Goal: Check status: Check status

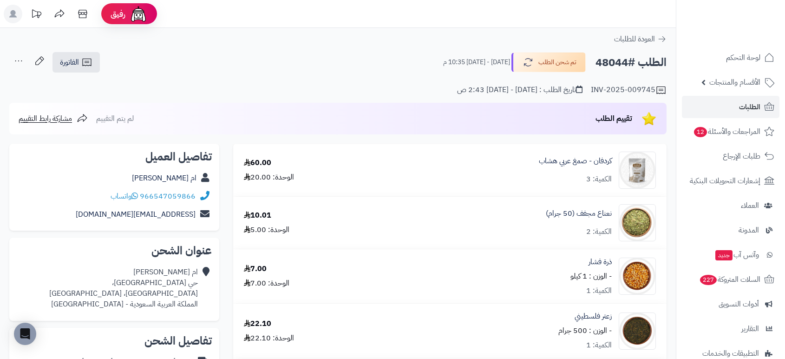
scroll to position [314, 0]
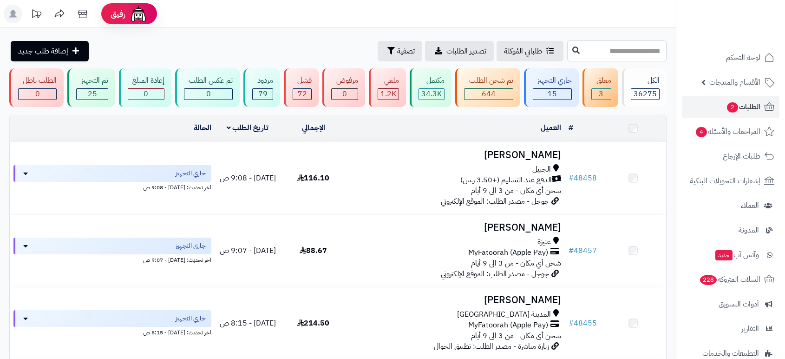
drag, startPoint x: 0, startPoint y: 0, endPoint x: 627, endPoint y: 47, distance: 629.1
click at [627, 47] on input "text" at bounding box center [616, 50] width 99 height 21
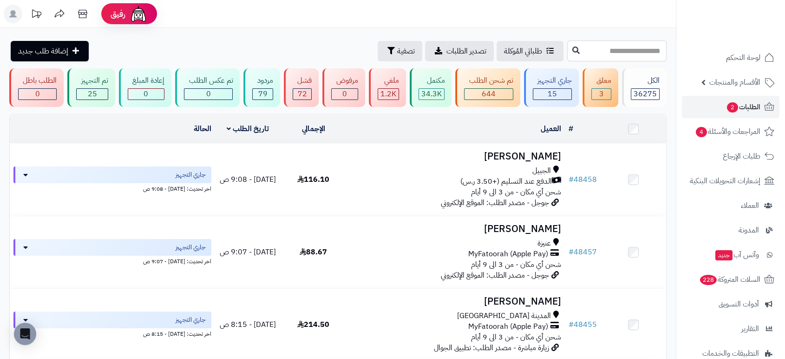
paste input "*****"
type input "*****"
click at [572, 47] on icon at bounding box center [575, 49] width 7 height 7
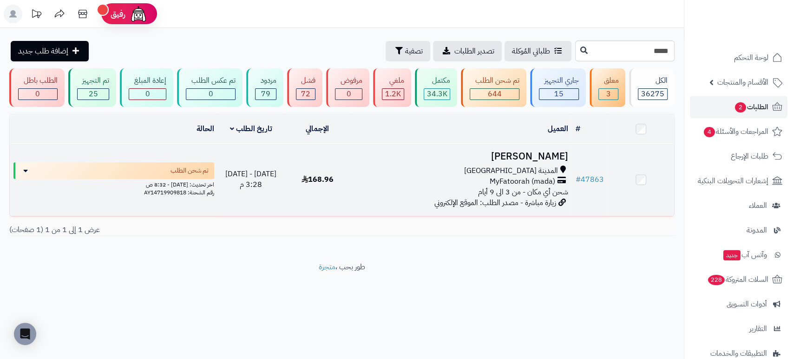
click at [552, 156] on h3 "سامي سيدي" at bounding box center [462, 156] width 214 height 11
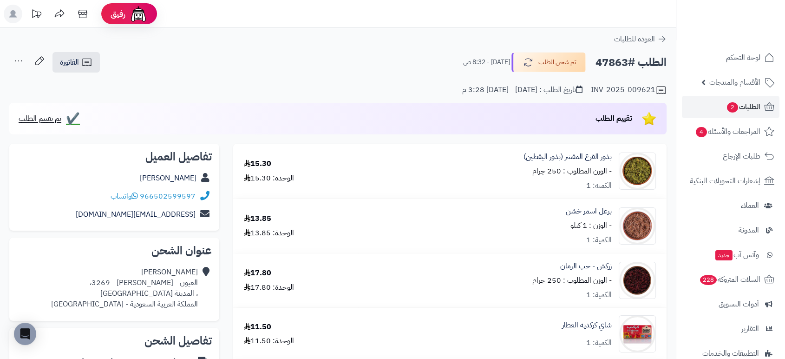
scroll to position [314, 0]
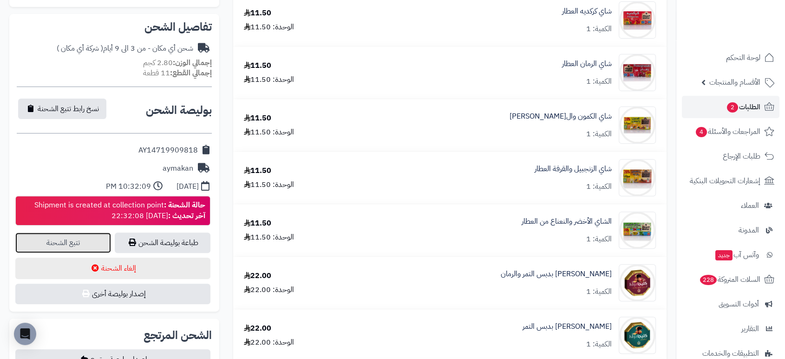
click at [99, 244] on link "تتبع الشحنة" at bounding box center [63, 242] width 96 height 20
click at [755, 107] on span "الطلبات 2" at bounding box center [743, 106] width 34 height 13
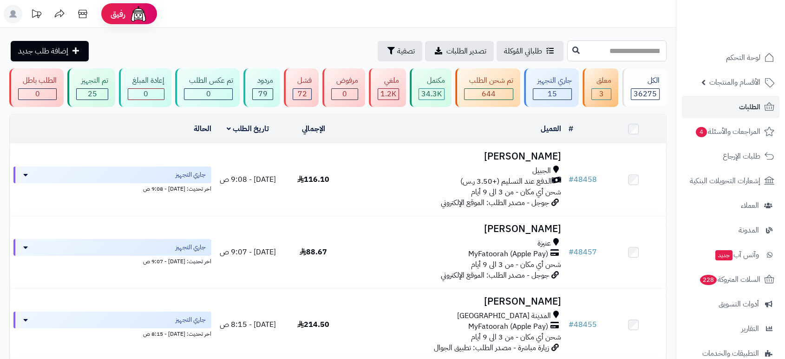
click at [615, 50] on input "text" at bounding box center [616, 50] width 99 height 21
type input "*****"
click at [572, 46] on icon at bounding box center [575, 49] width 7 height 7
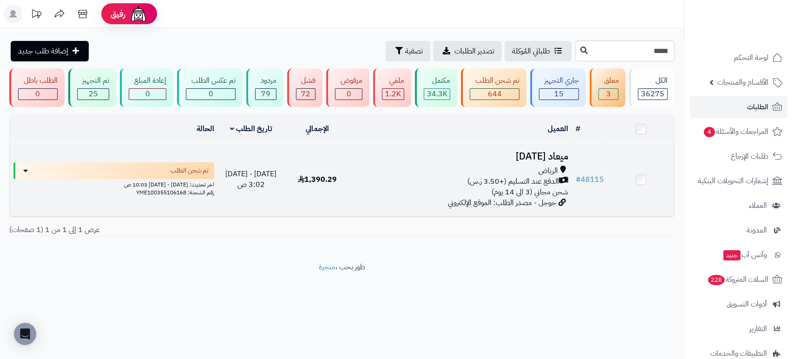
click at [539, 151] on h3 "ميعاد [DATE]" at bounding box center [462, 156] width 214 height 11
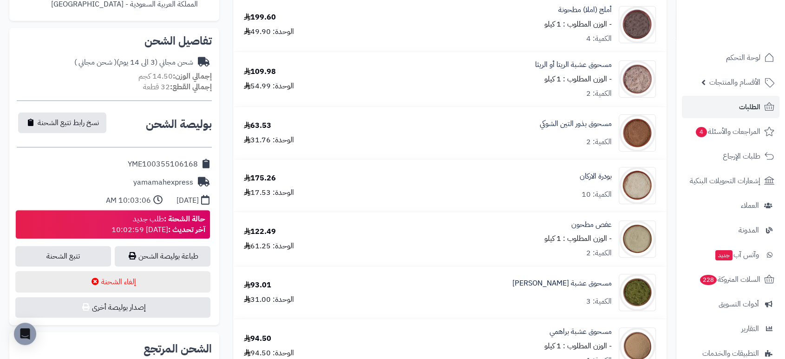
scroll to position [314, 0]
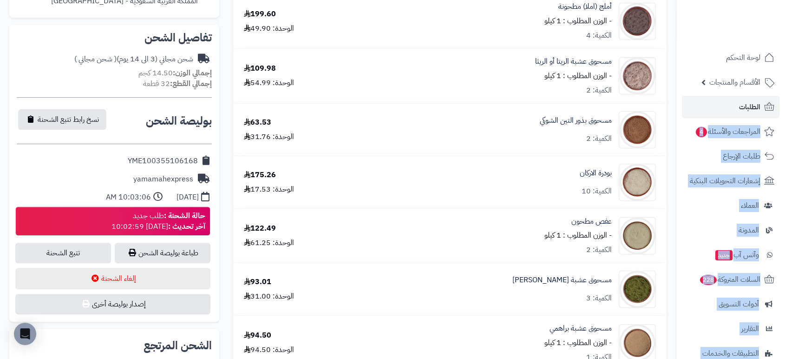
drag, startPoint x: 784, startPoint y: 121, endPoint x: 788, endPoint y: 118, distance: 4.9
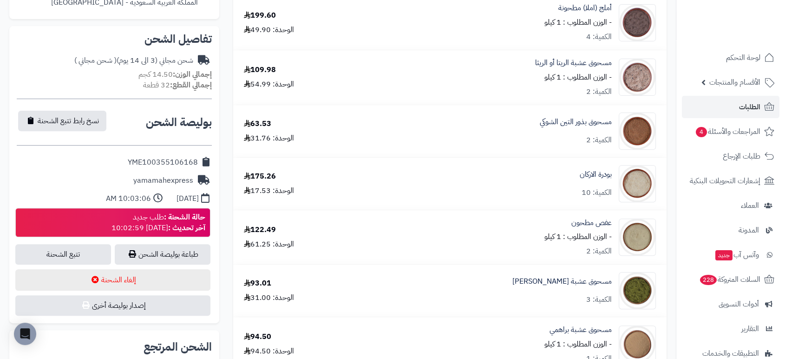
click at [778, 36] on div at bounding box center [730, 20] width 109 height 40
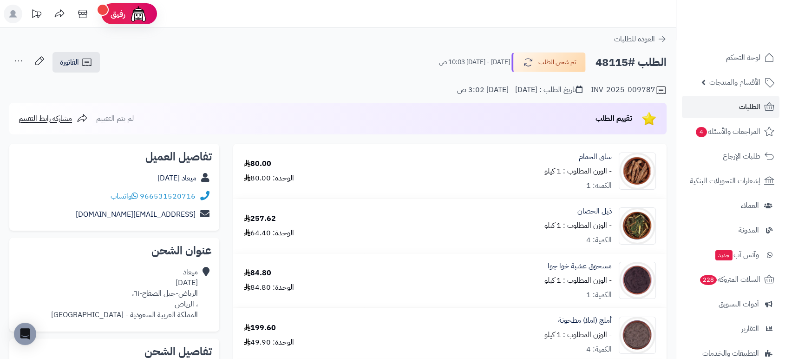
drag, startPoint x: 628, startPoint y: 62, endPoint x: 594, endPoint y: 58, distance: 34.1
click at [594, 58] on div "الطلب #48115 تم شحن الطلب [DATE] - [DATE] 10:03 ص" at bounding box center [549, 63] width 236 height 20
copy h2 "48115"
click at [748, 107] on span "الطلبات" at bounding box center [749, 106] width 21 height 13
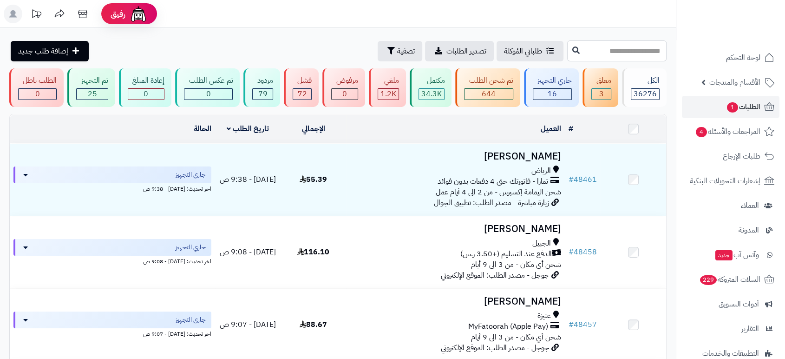
click at [621, 48] on input "text" at bounding box center [616, 50] width 99 height 21
type input "*****"
click at [569, 47] on button at bounding box center [576, 50] width 14 height 18
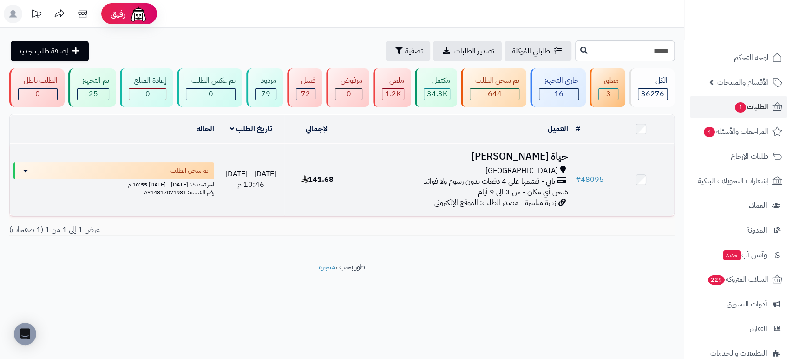
click at [528, 155] on h3 "حياة [PERSON_NAME]" at bounding box center [462, 156] width 214 height 11
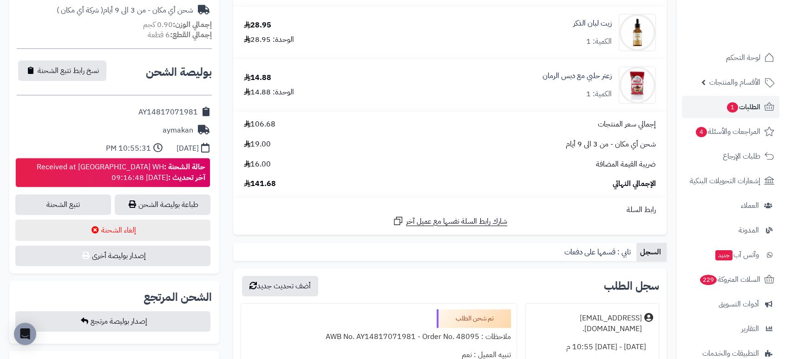
scroll to position [372, 0]
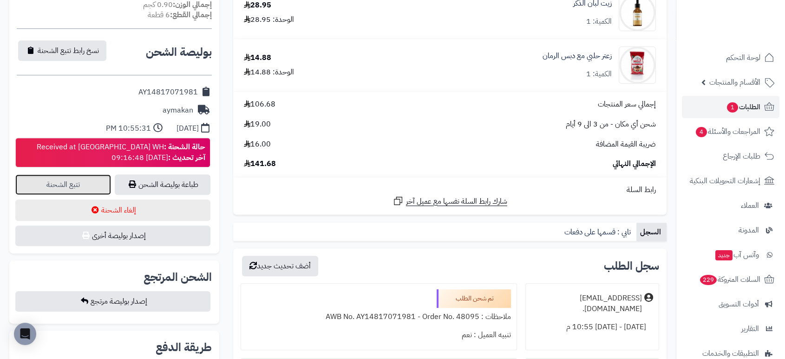
click at [77, 177] on link "تتبع الشحنة" at bounding box center [63, 184] width 96 height 20
click at [748, 105] on span "الطلبات 1" at bounding box center [743, 106] width 34 height 13
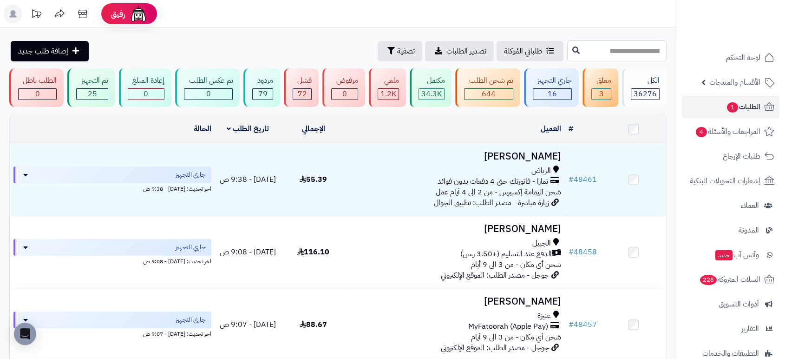
click at [625, 54] on input "text" at bounding box center [616, 50] width 99 height 21
type input "*****"
click at [572, 47] on icon at bounding box center [575, 49] width 7 height 7
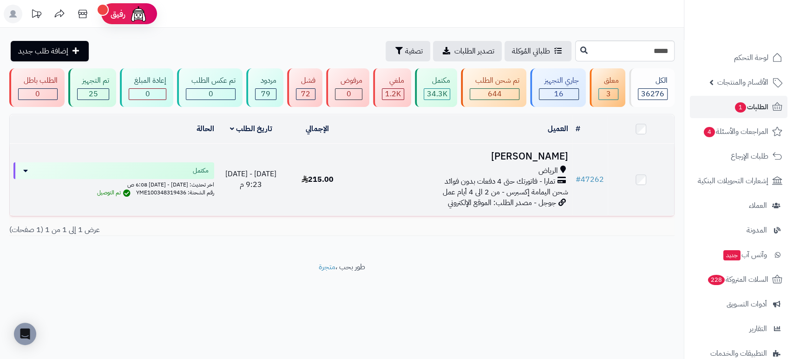
click at [488, 153] on h3 "alshayma aldossary" at bounding box center [462, 156] width 214 height 11
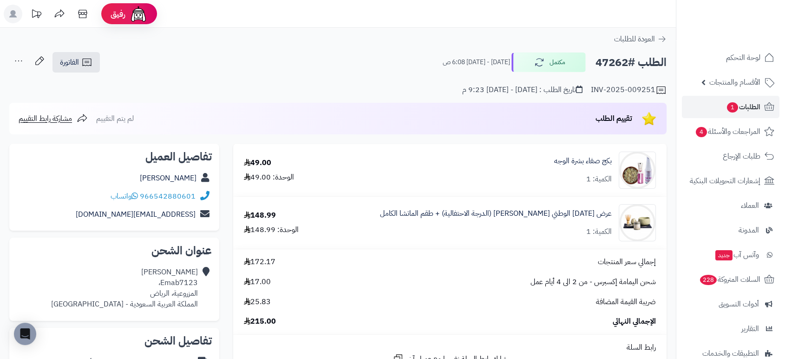
scroll to position [314, 0]
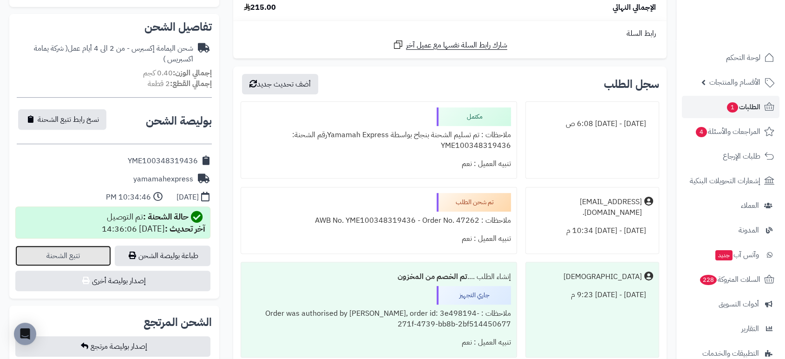
click at [87, 251] on link "تتبع الشحنة" at bounding box center [63, 255] width 96 height 20
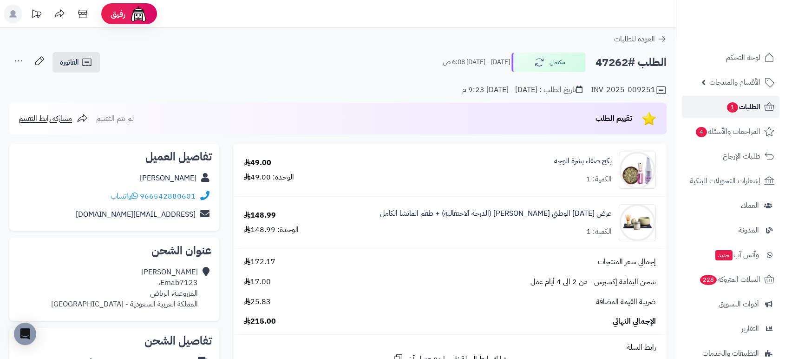
click at [751, 110] on span "الطلبات 1" at bounding box center [743, 106] width 34 height 13
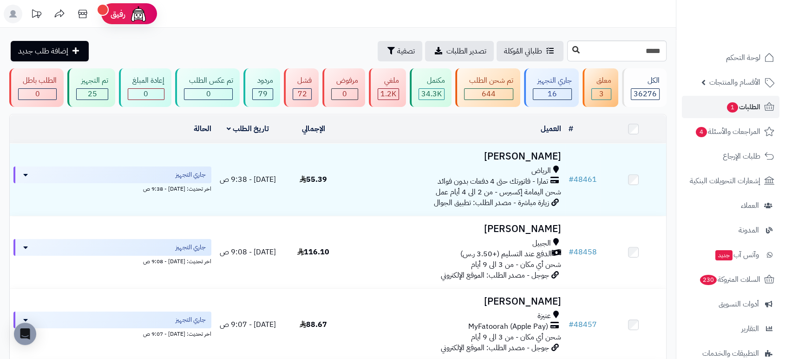
type input "*****"
click at [572, 51] on icon at bounding box center [575, 49] width 7 height 7
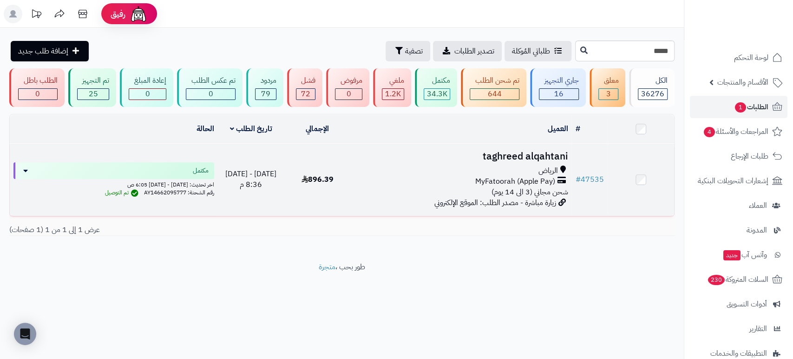
click at [503, 151] on h3 "taghreed alqahtani" at bounding box center [462, 156] width 214 height 11
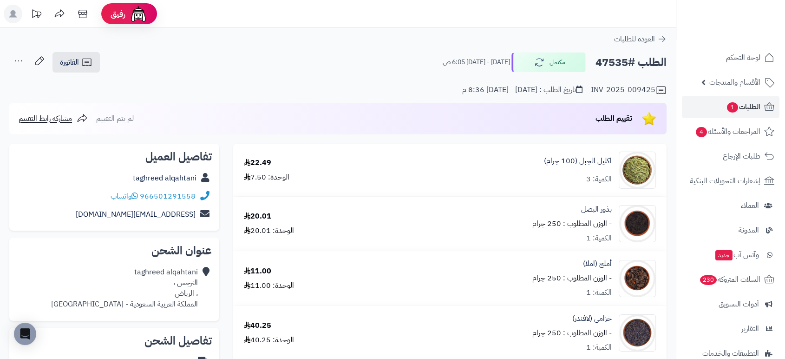
scroll to position [314, 0]
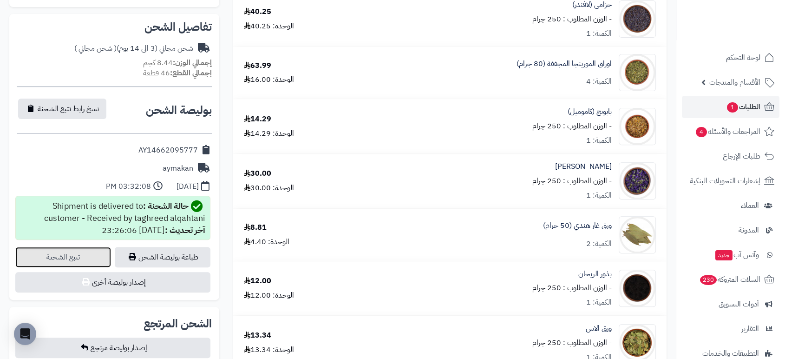
click at [66, 257] on link "تتبع الشحنة" at bounding box center [63, 257] width 96 height 20
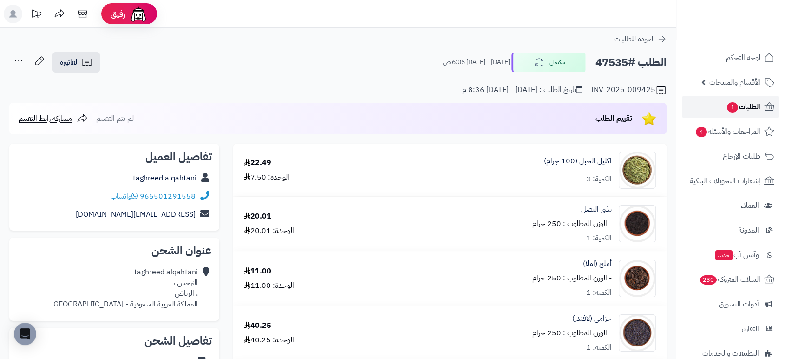
click at [749, 105] on span "الطلبات 1" at bounding box center [743, 106] width 34 height 13
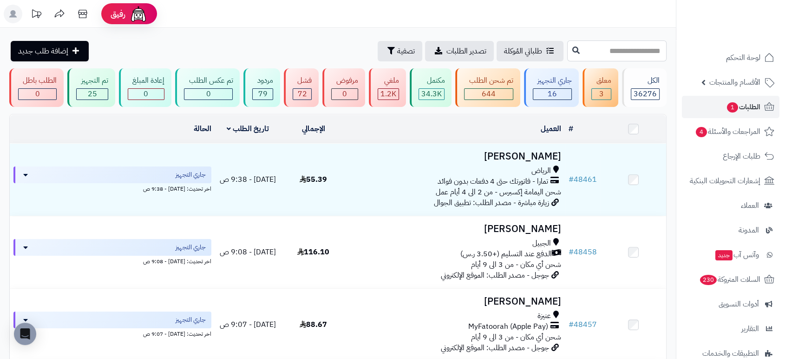
click at [617, 52] on input "text" at bounding box center [616, 50] width 99 height 21
type input "*****"
click at [572, 50] on icon at bounding box center [575, 49] width 7 height 7
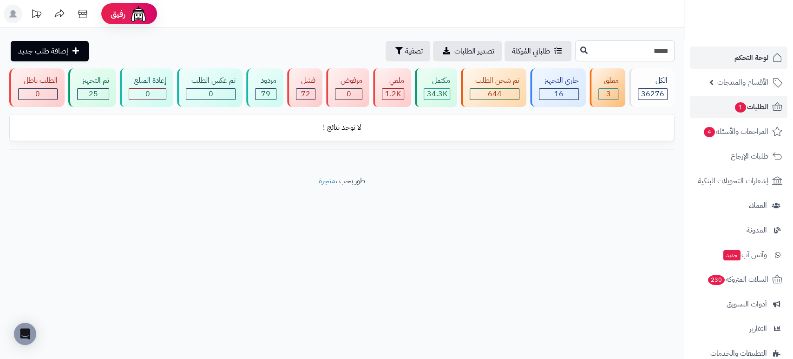
drag, startPoint x: 632, startPoint y: 47, endPoint x: 688, endPoint y: 56, distance: 55.9
click at [688, 56] on div "رفيق ! الطلبات معالجة مكتمل إرجاع المنتجات العملاء المتواجدون الان 49325 عملاء …" at bounding box center [396, 179] width 793 height 359
type input "*****"
click at [580, 49] on icon at bounding box center [583, 49] width 7 height 7
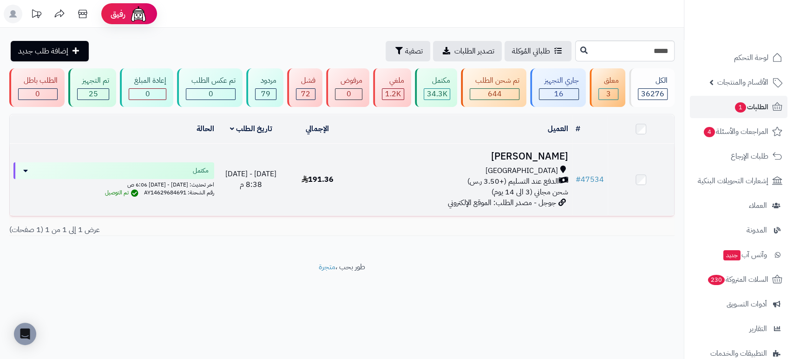
click at [534, 155] on h3 "[PERSON_NAME]" at bounding box center [462, 156] width 214 height 11
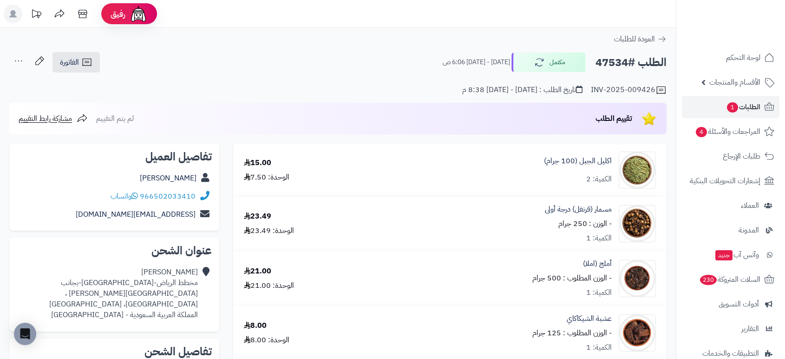
scroll to position [314, 0]
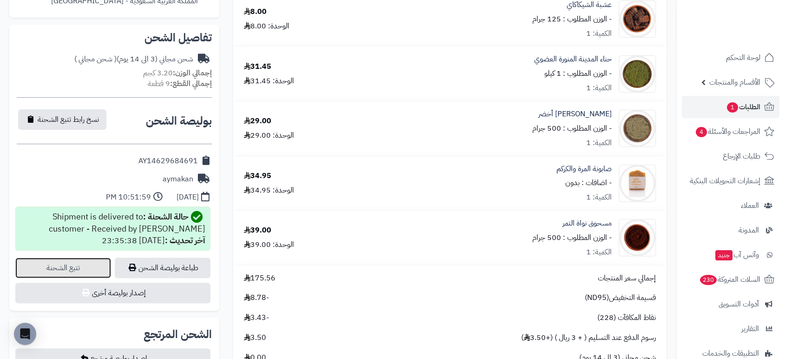
click at [83, 257] on link "تتبع الشحنة" at bounding box center [63, 267] width 96 height 20
